Goal: Task Accomplishment & Management: Use online tool/utility

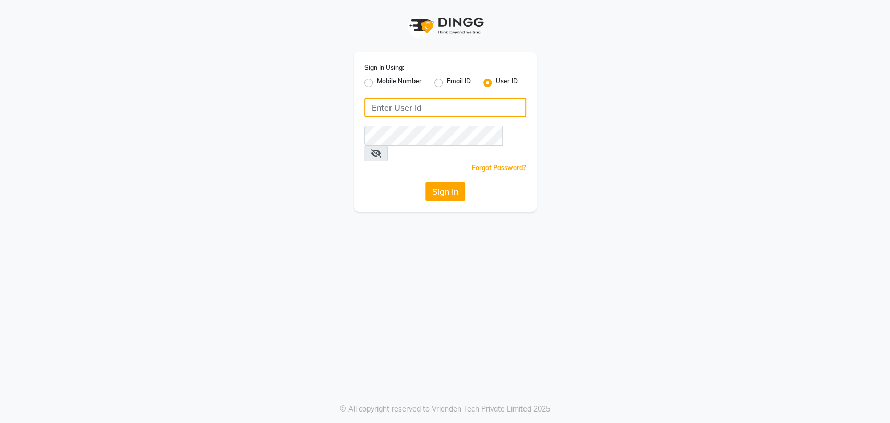
click at [428, 111] on input "Username" at bounding box center [445, 107] width 162 height 20
type input "e2829-01"
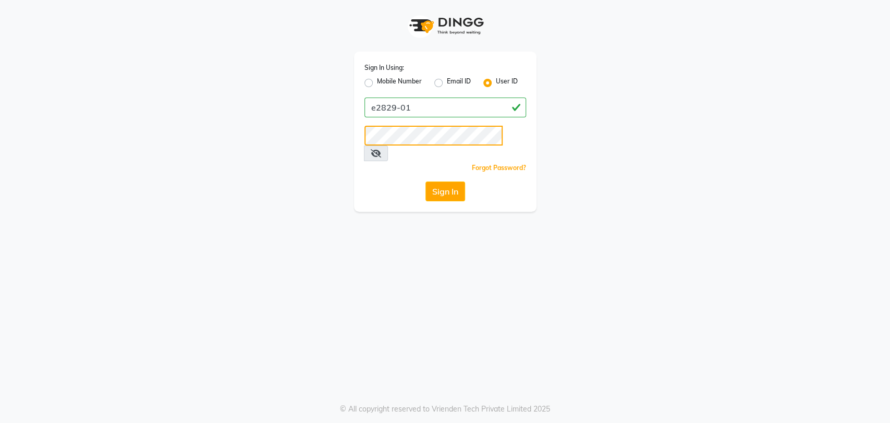
click at [425, 181] on button "Sign In" at bounding box center [445, 191] width 40 height 20
